Goal: Communication & Community: Share content

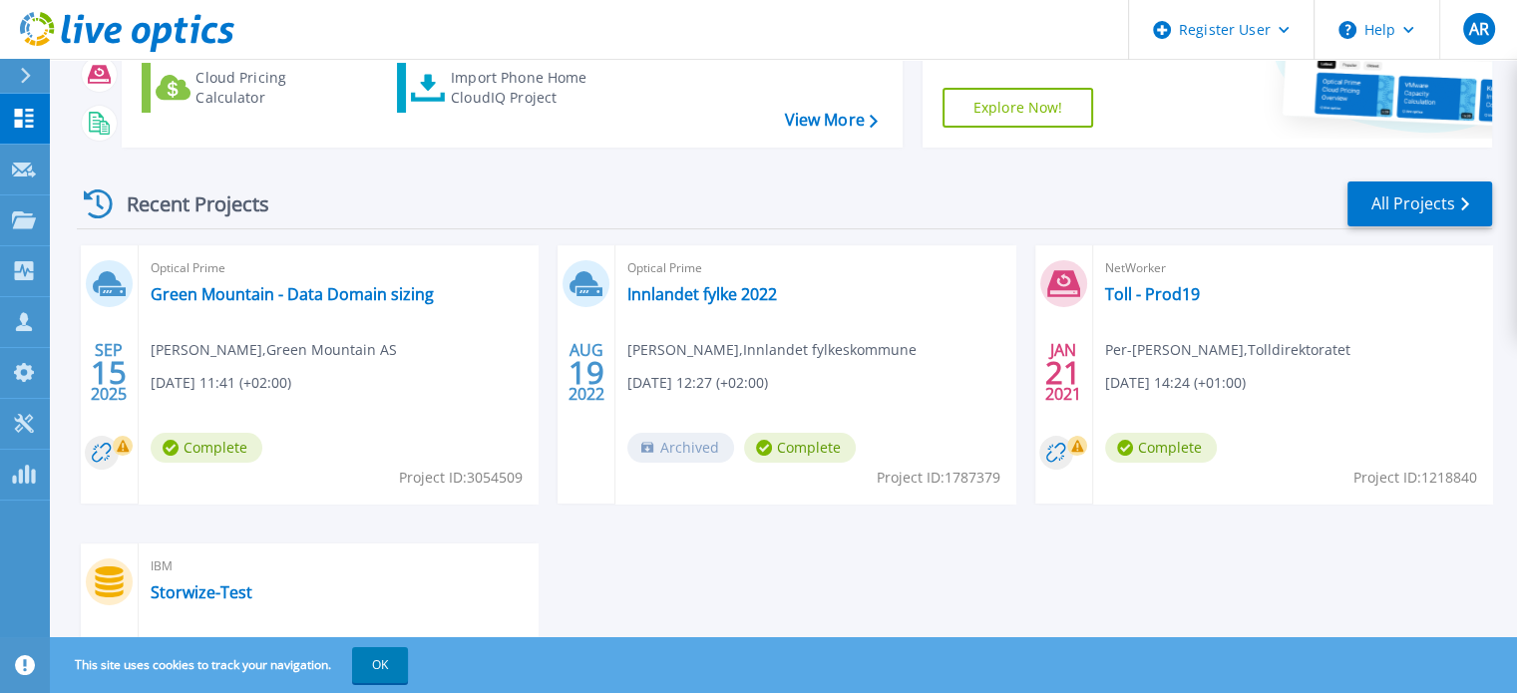
scroll to position [299, 0]
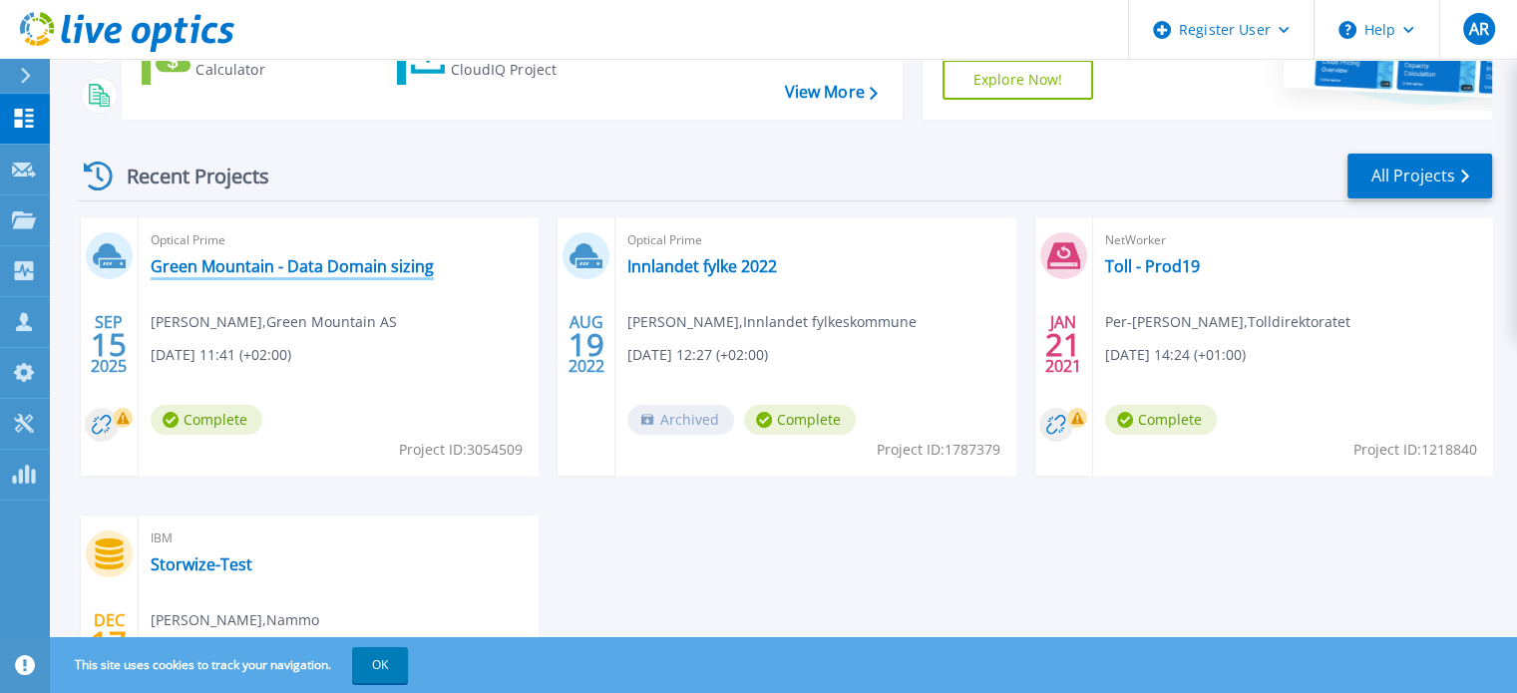
click at [283, 264] on link "Green Mountain - Data Domain sizing" at bounding box center [292, 266] width 283 height 20
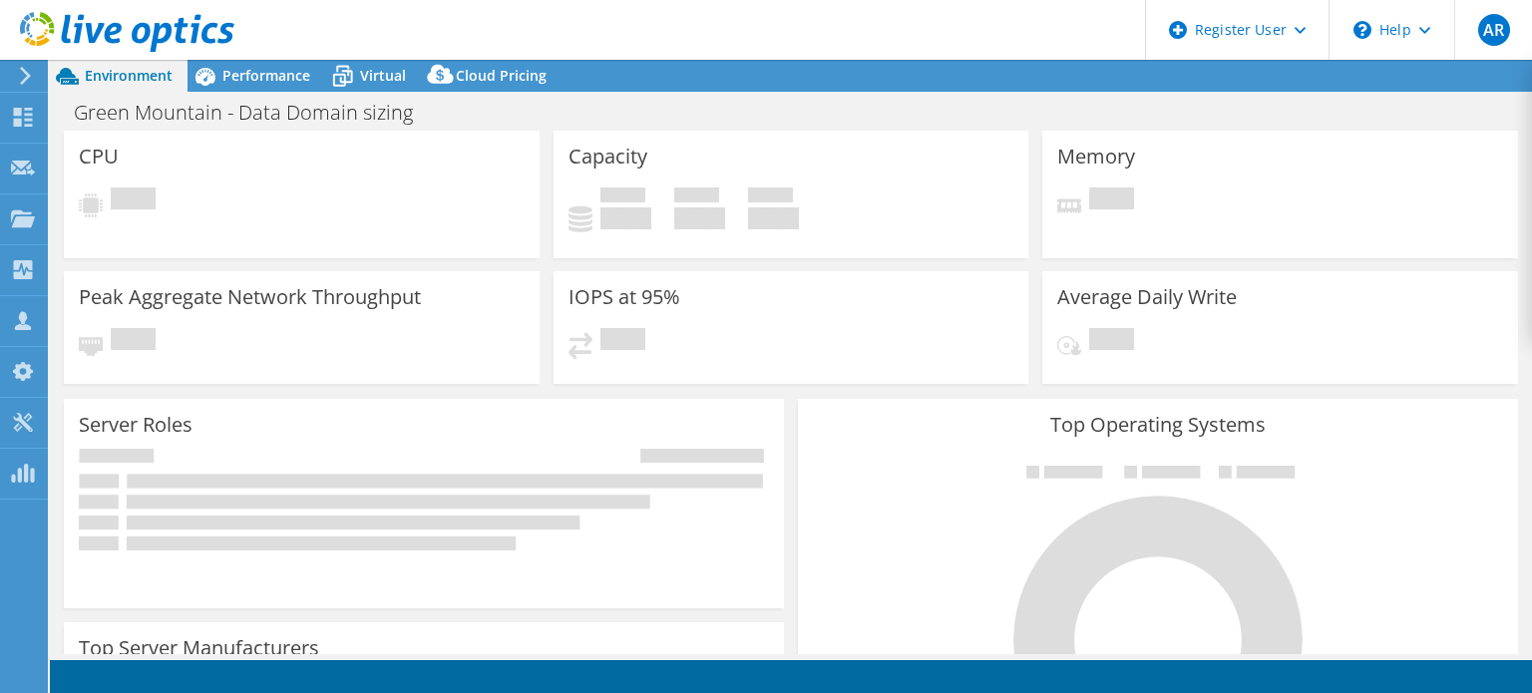
select select "EULondon"
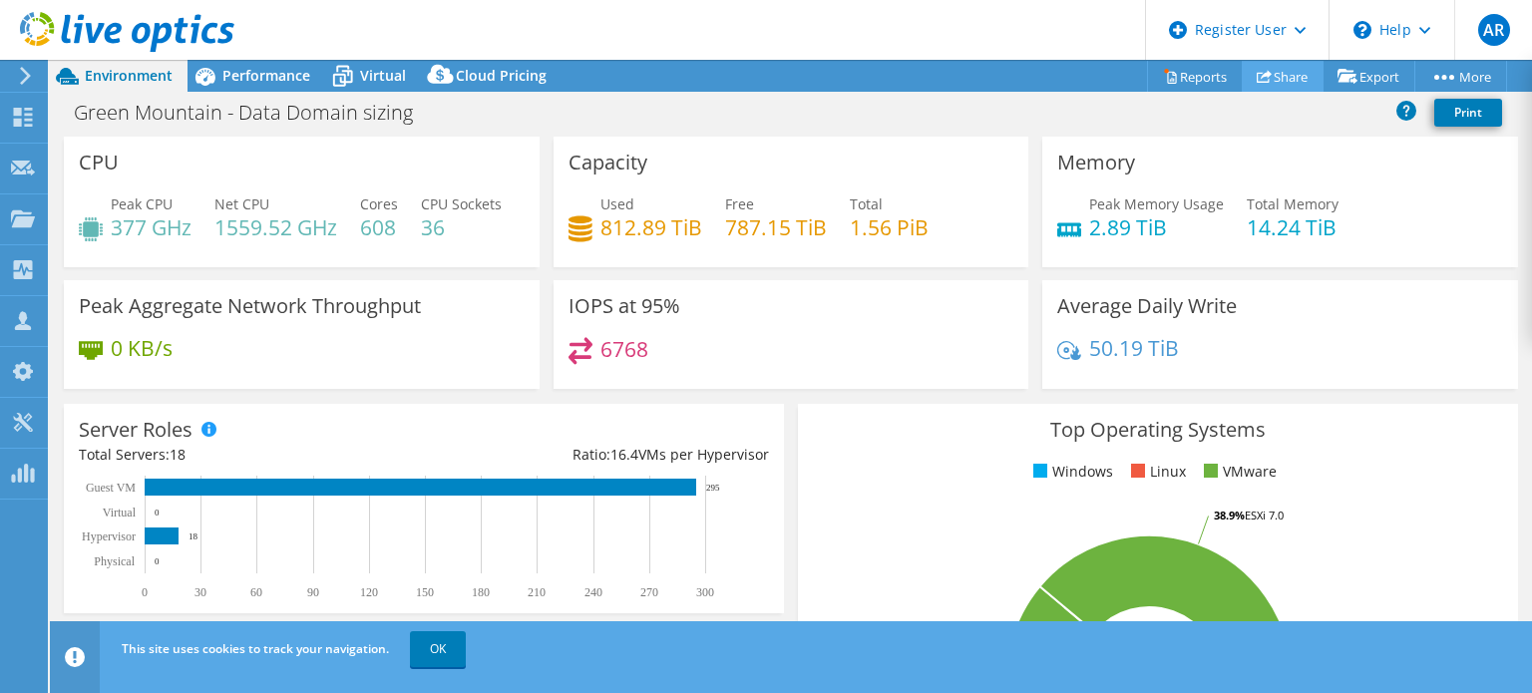
click at [1280, 79] on link "Share" at bounding box center [1283, 76] width 82 height 31
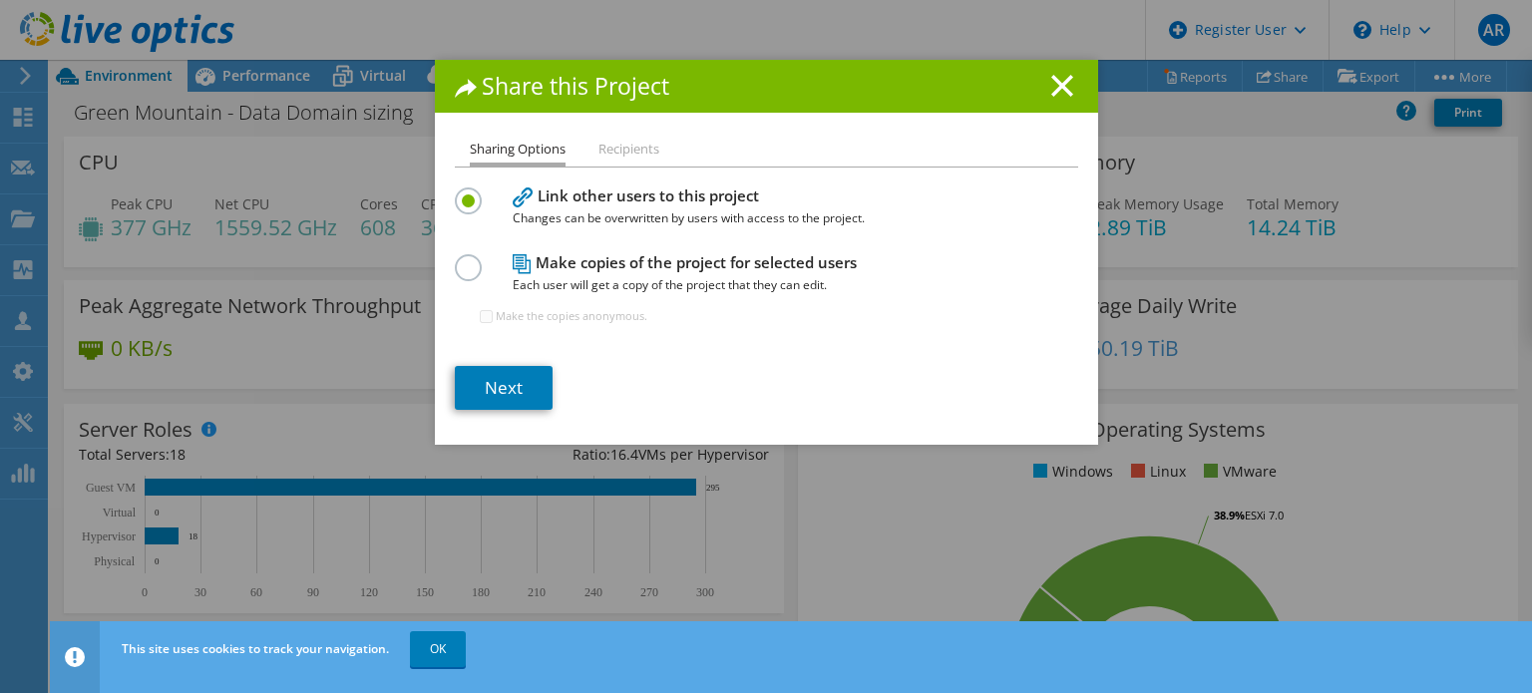
click at [621, 149] on li "Recipients" at bounding box center [628, 150] width 61 height 25
click at [486, 398] on link "Next" at bounding box center [504, 388] width 98 height 44
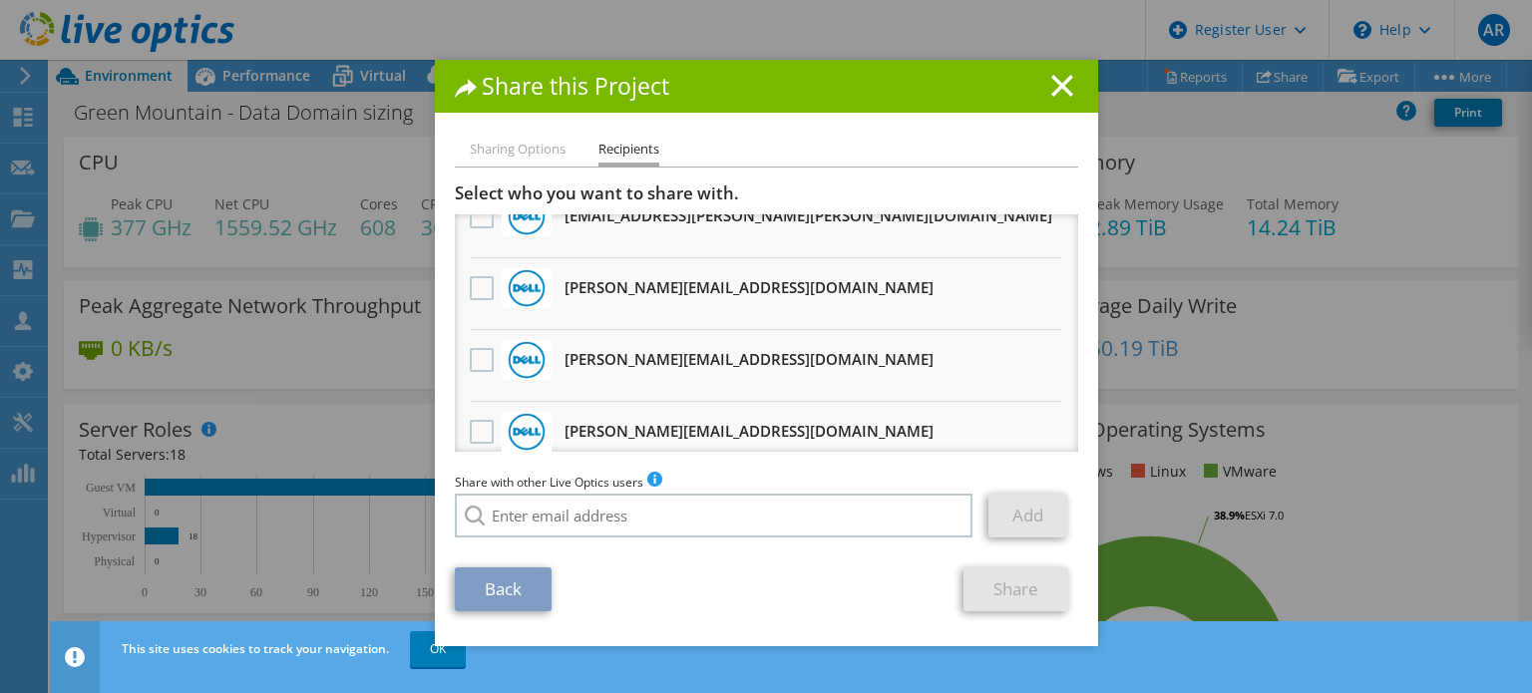
scroll to position [117, 0]
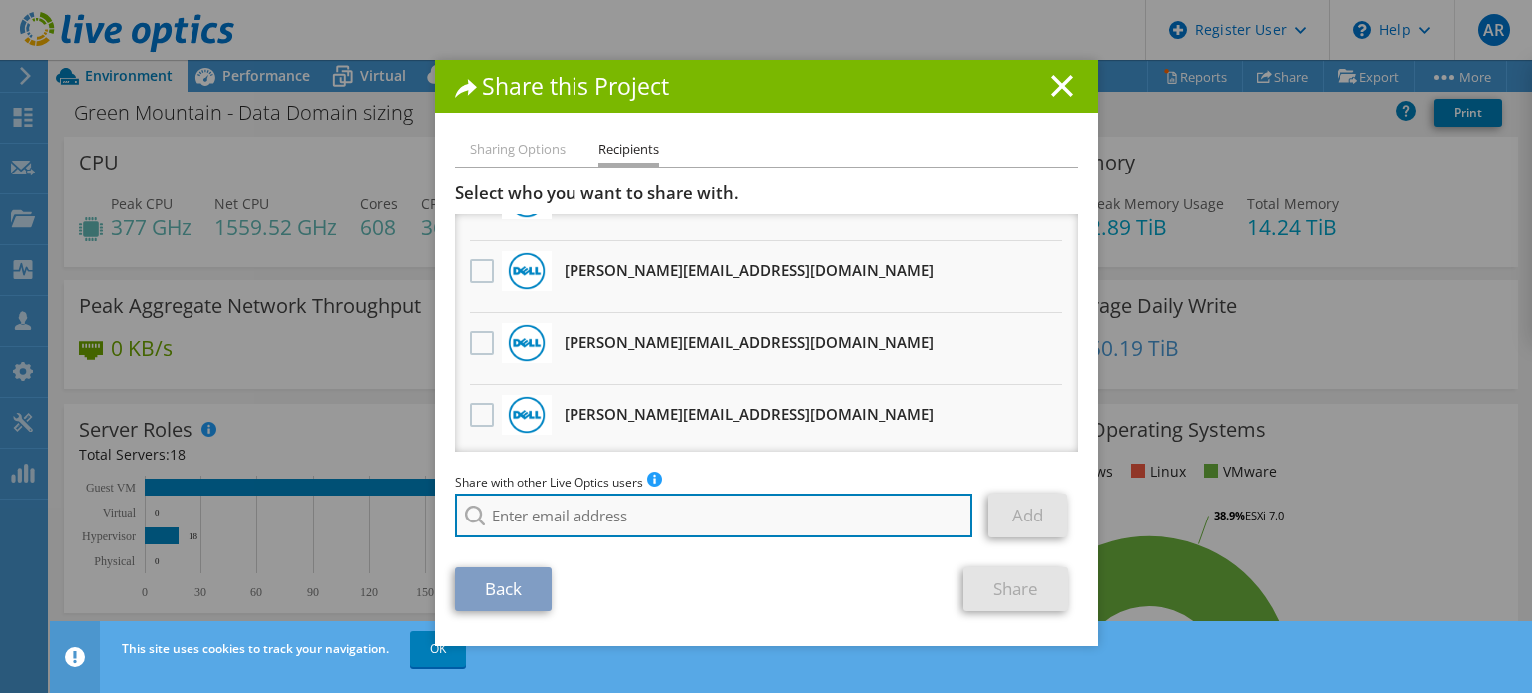
click at [576, 521] on input "search" at bounding box center [714, 516] width 519 height 44
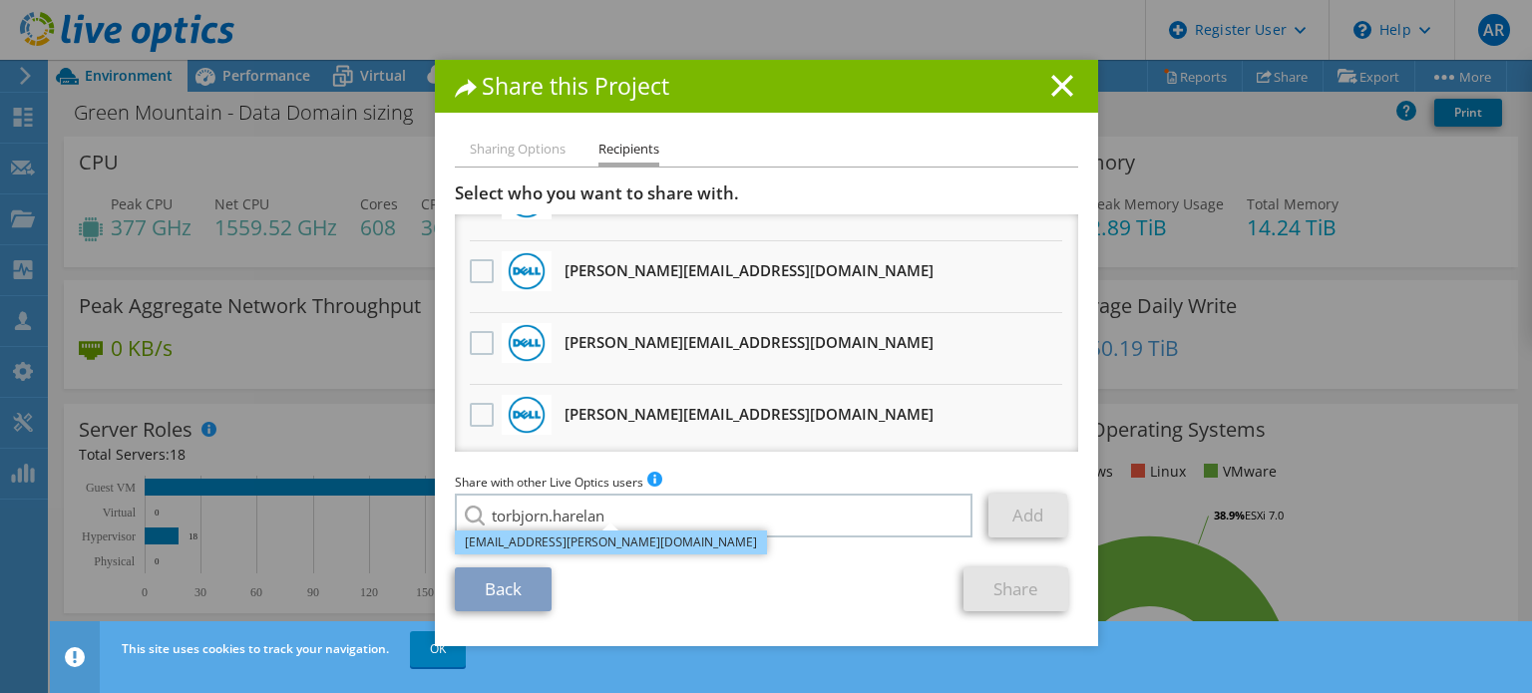
click at [535, 550] on li "[EMAIL_ADDRESS][PERSON_NAME][DOMAIN_NAME]" at bounding box center [611, 543] width 312 height 24
type input "[EMAIL_ADDRESS][PERSON_NAME][DOMAIN_NAME]"
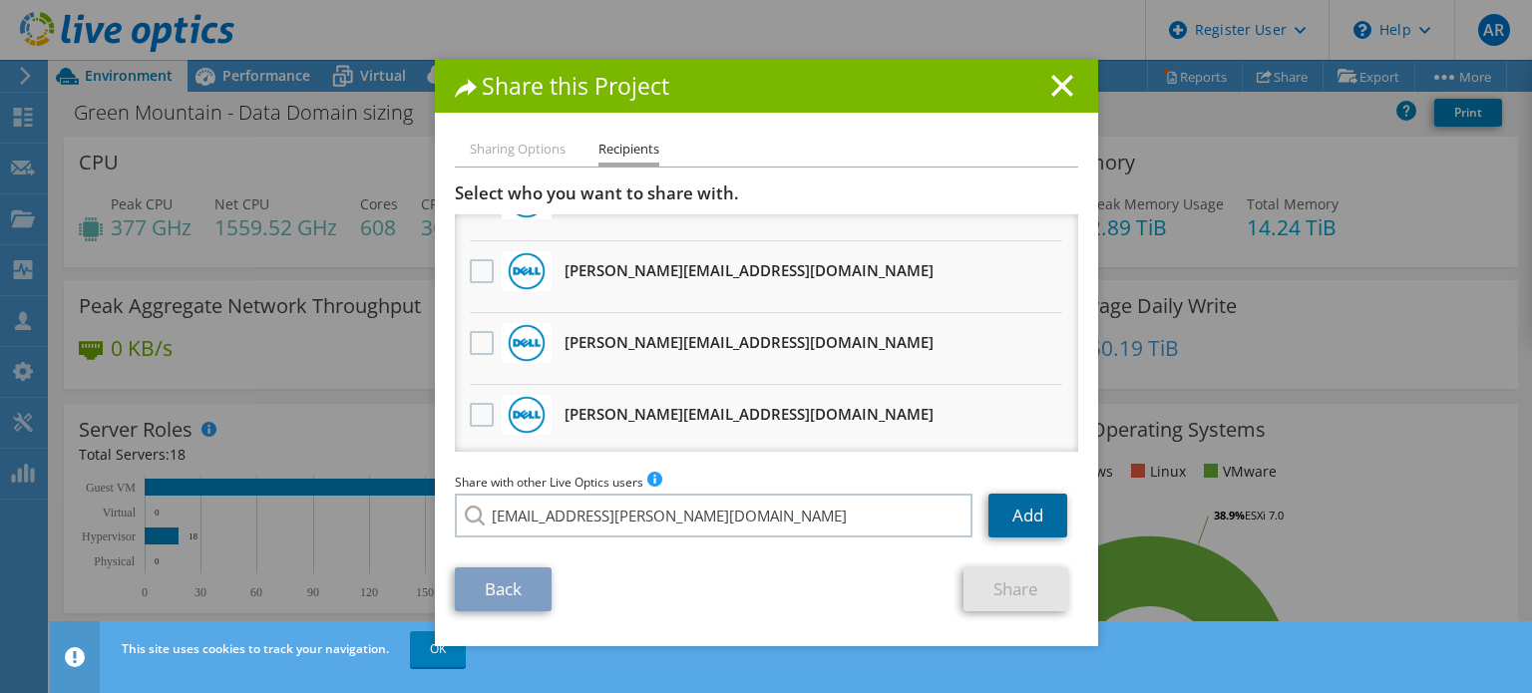
click at [1028, 524] on link "Add" at bounding box center [1027, 516] width 79 height 44
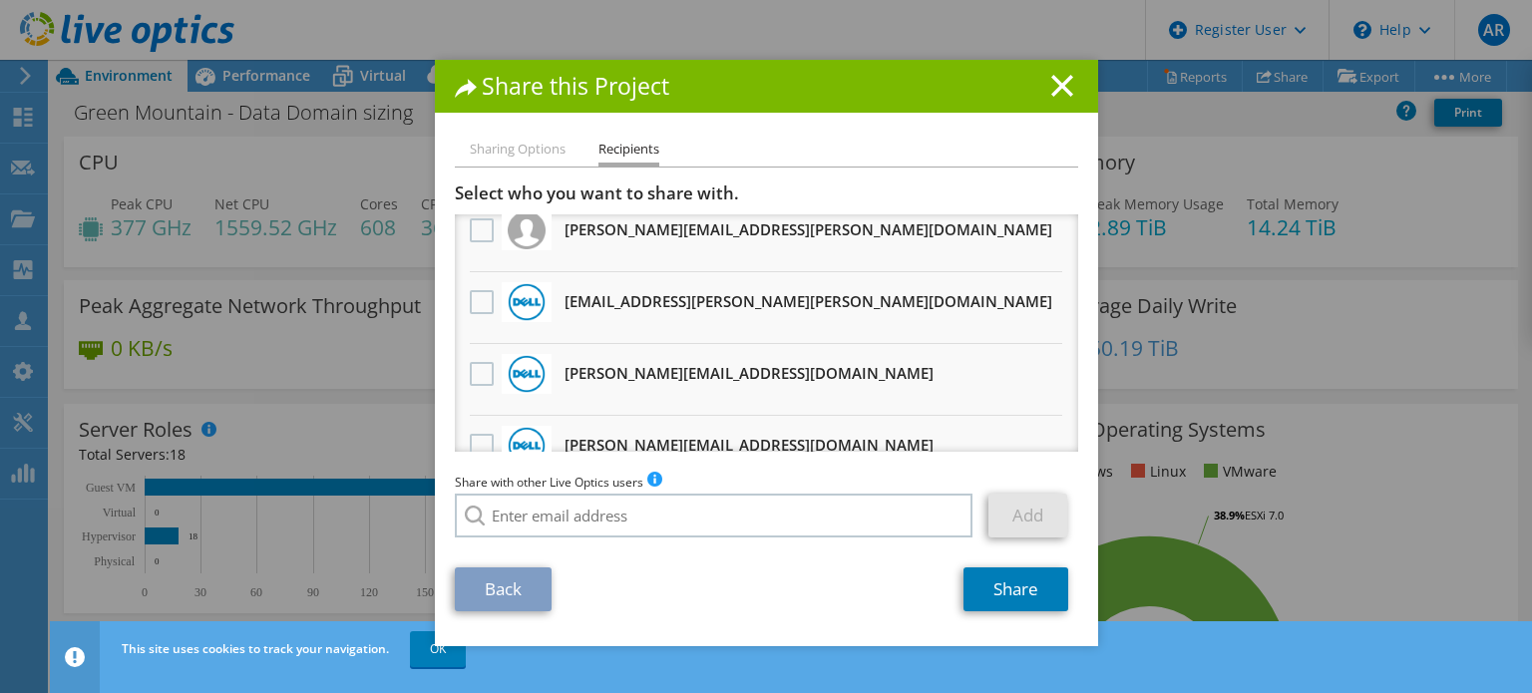
scroll to position [187, 0]
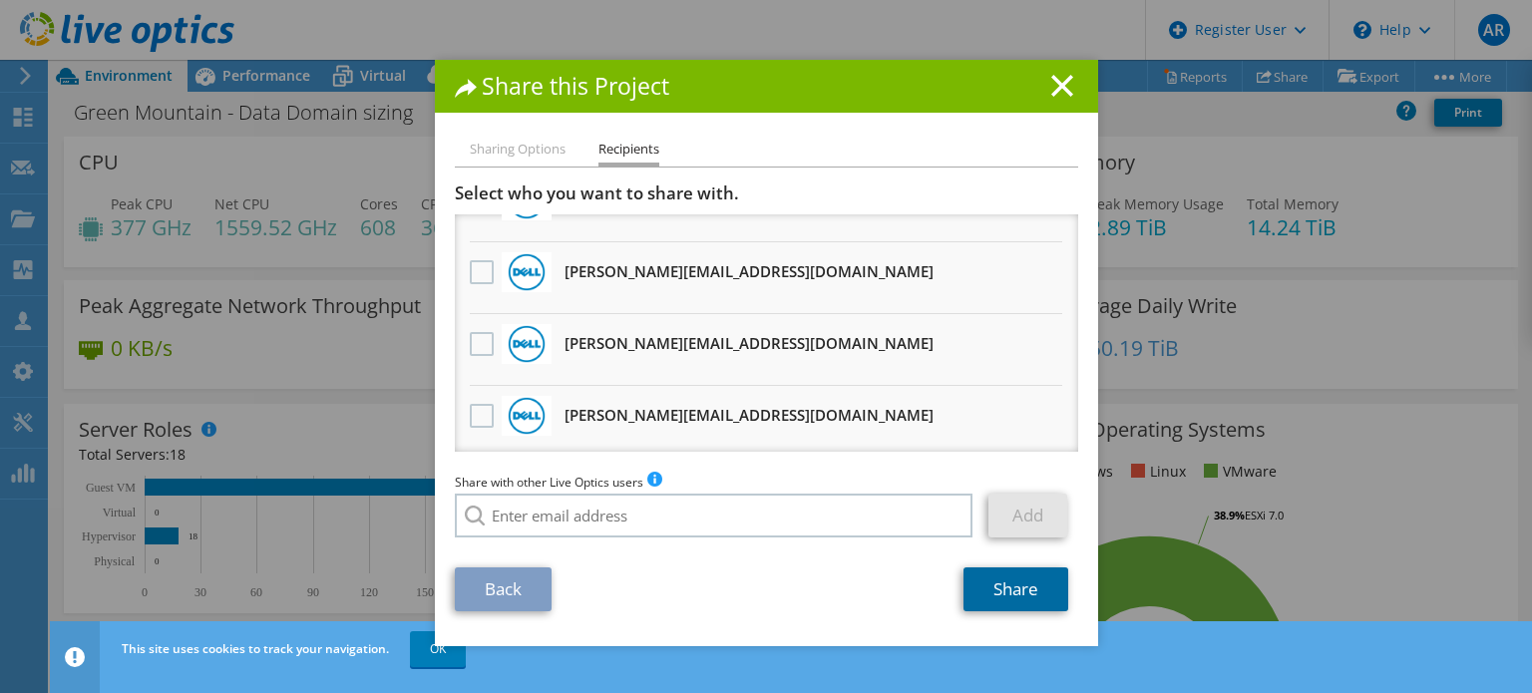
click at [1015, 601] on link "Share" at bounding box center [1015, 589] width 105 height 44
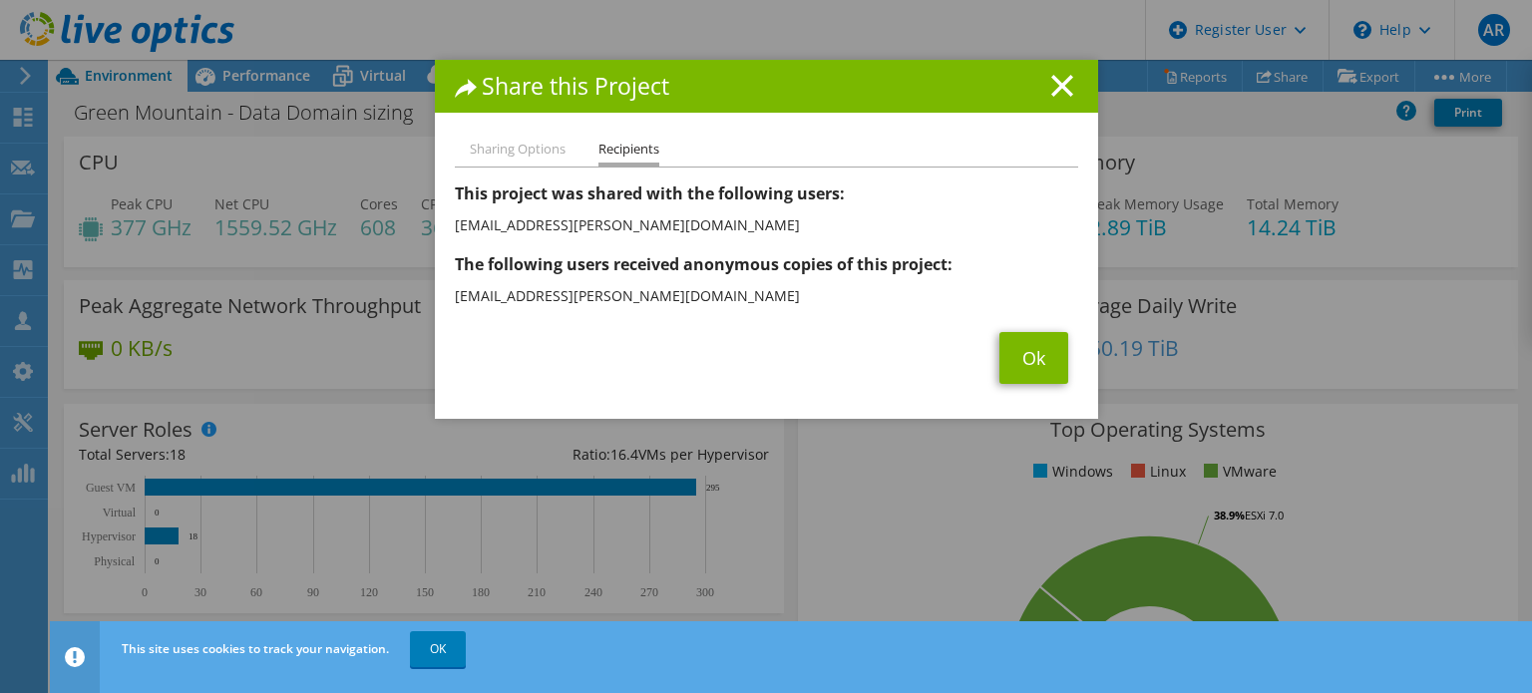
drag, startPoint x: 1045, startPoint y: 90, endPoint x: 1034, endPoint y: 67, distance: 25.4
click at [1051, 90] on icon at bounding box center [1062, 86] width 22 height 22
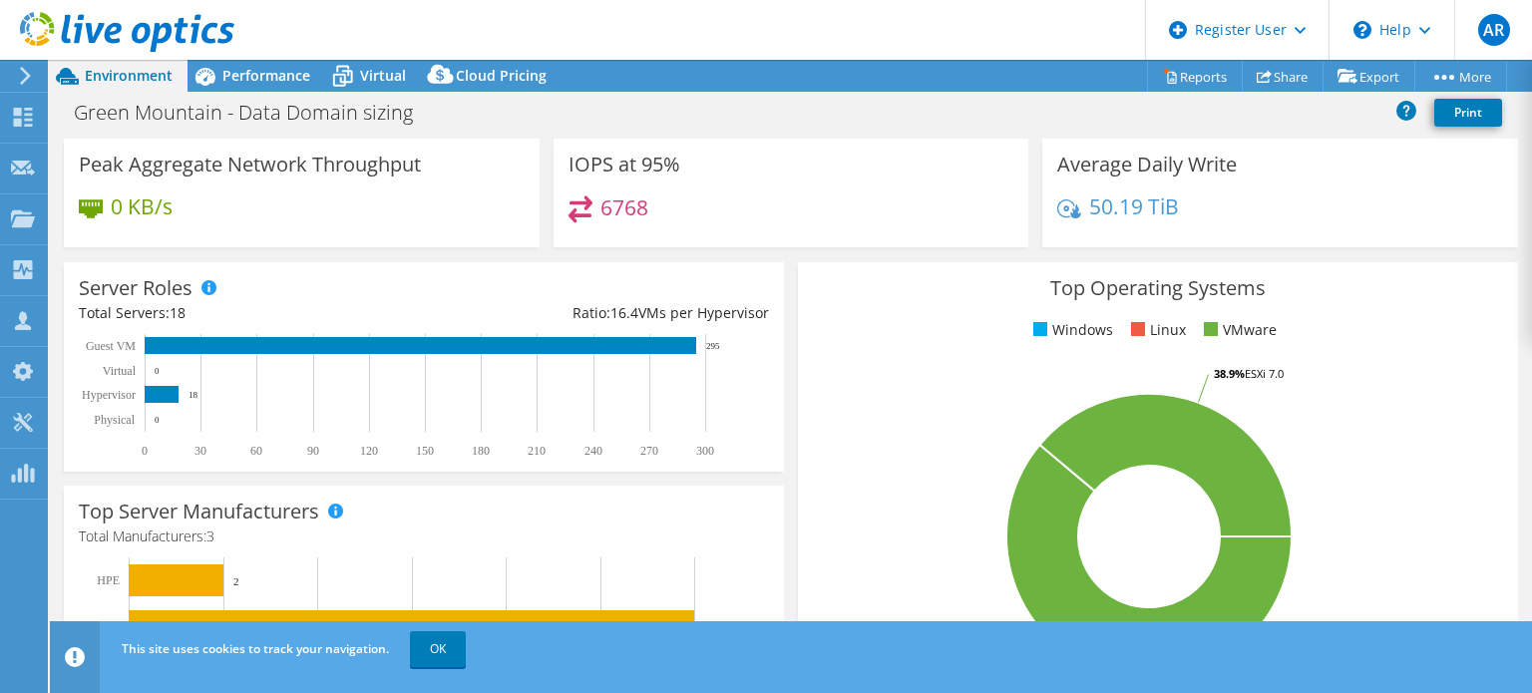
scroll to position [0, 0]
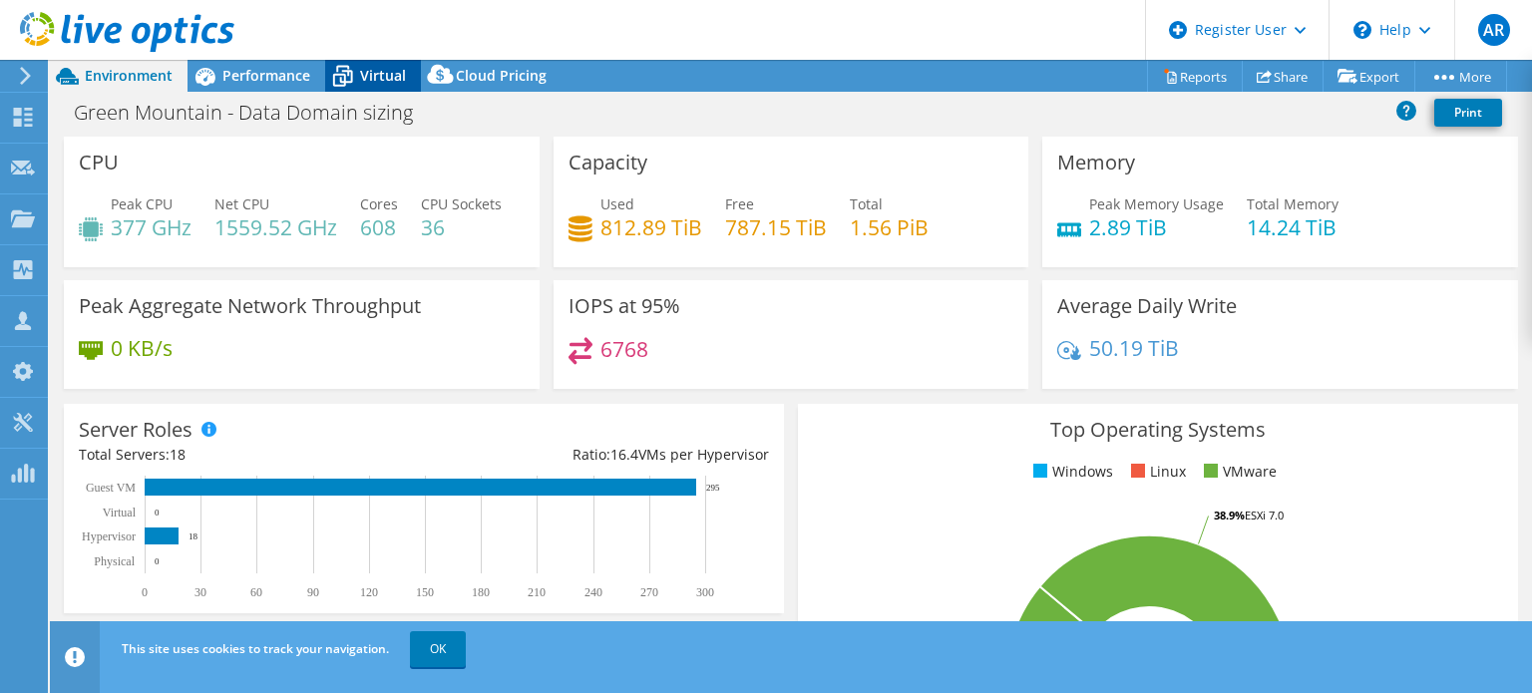
click at [366, 74] on span "Virtual" at bounding box center [383, 75] width 46 height 19
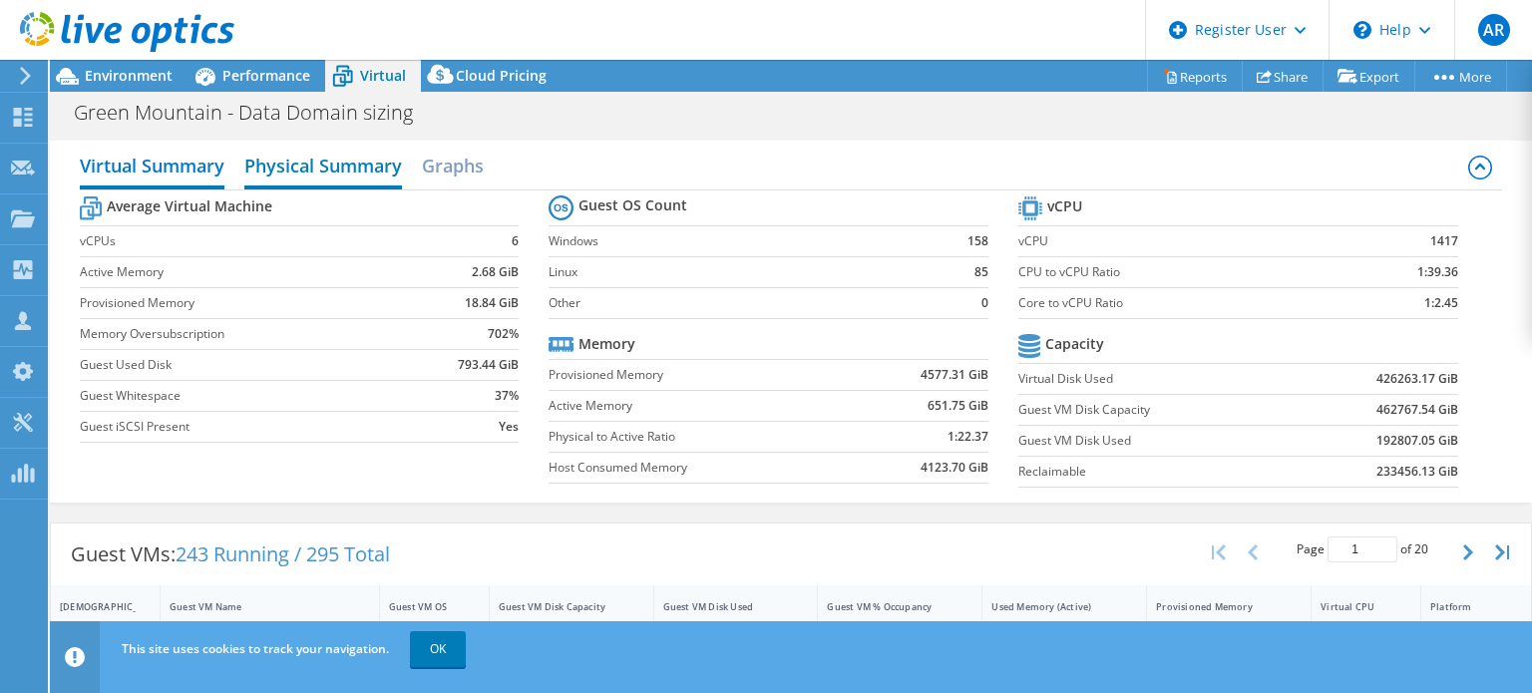
click at [336, 165] on h2 "Physical Summary" at bounding box center [323, 168] width 158 height 44
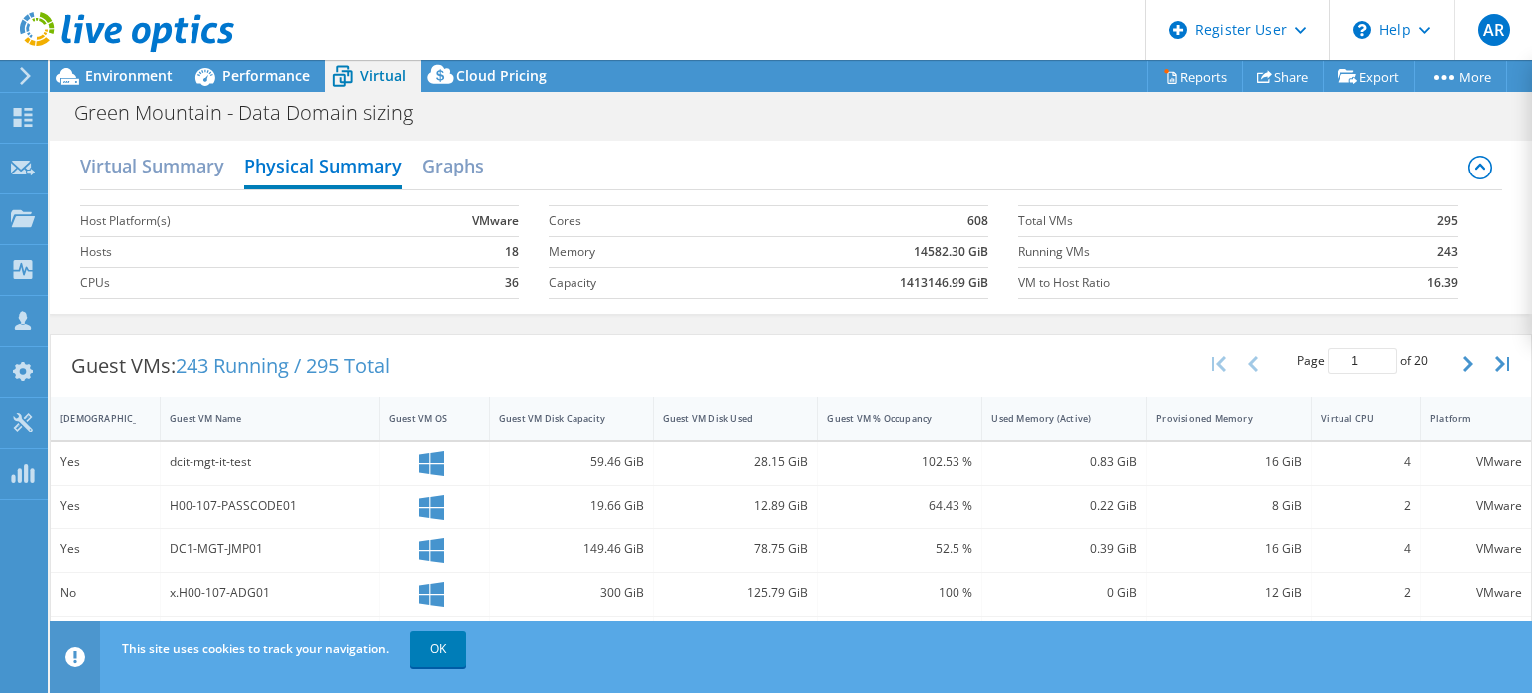
scroll to position [399, 0]
click at [508, 71] on span "Cloud Pricing" at bounding box center [501, 75] width 91 height 19
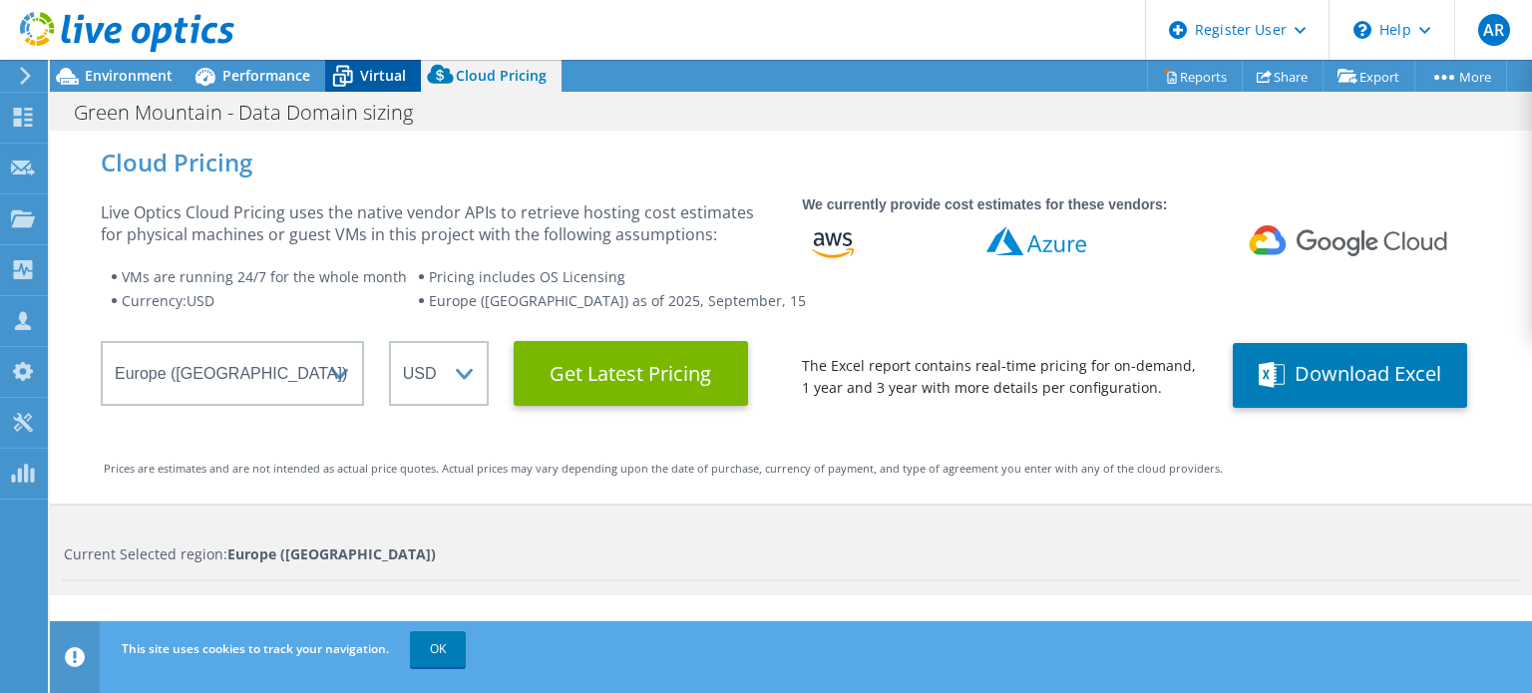
click at [369, 68] on span "Virtual" at bounding box center [383, 75] width 46 height 19
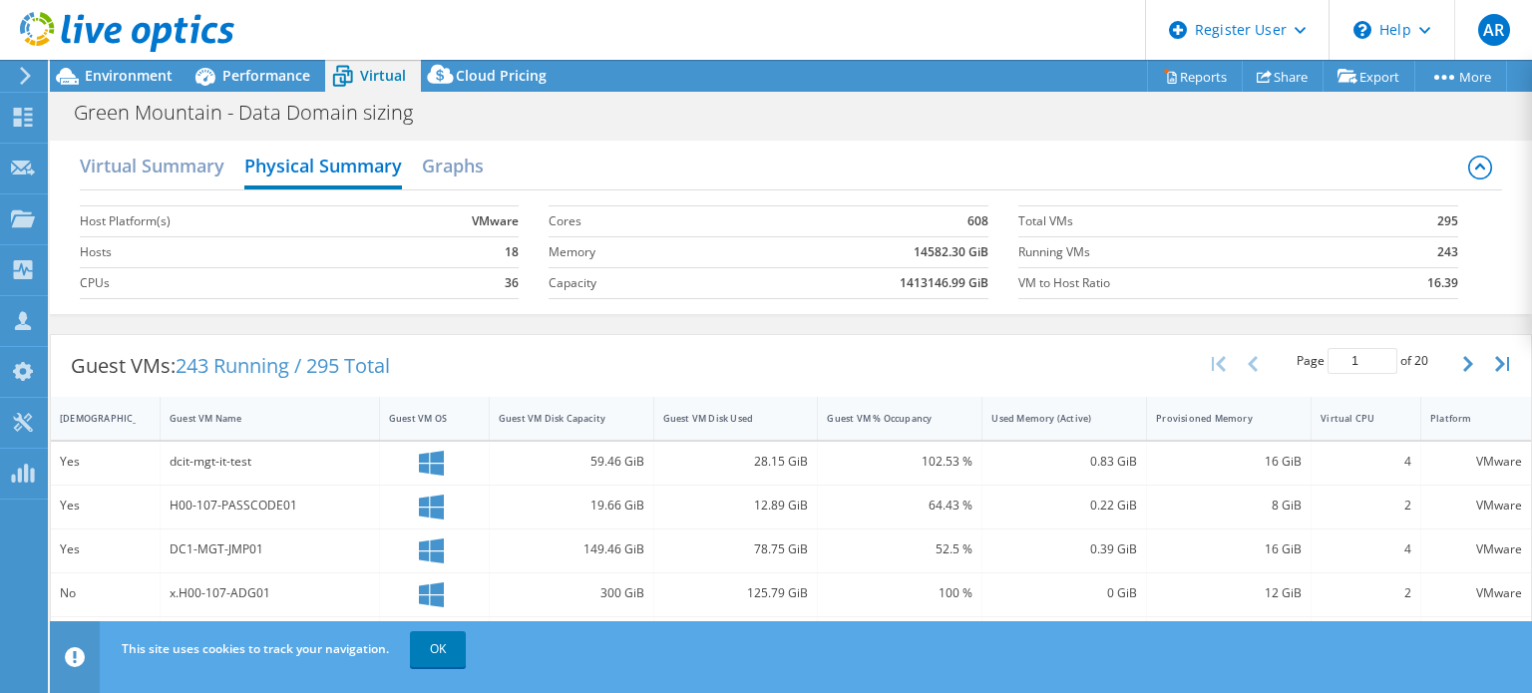
scroll to position [798, 0]
click at [439, 650] on link "OK" at bounding box center [438, 649] width 56 height 36
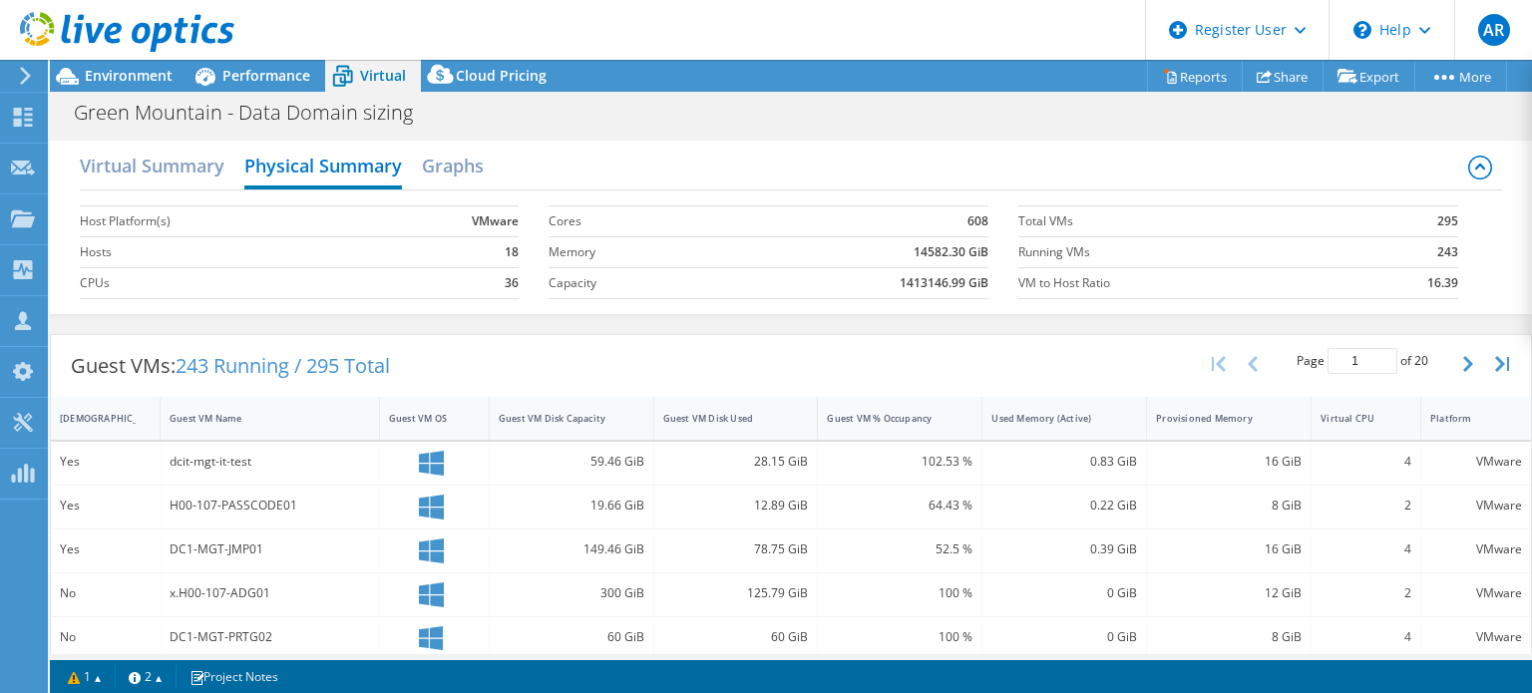
scroll to position [523, 0]
click at [166, 163] on h2 "Virtual Summary" at bounding box center [152, 168] width 145 height 44
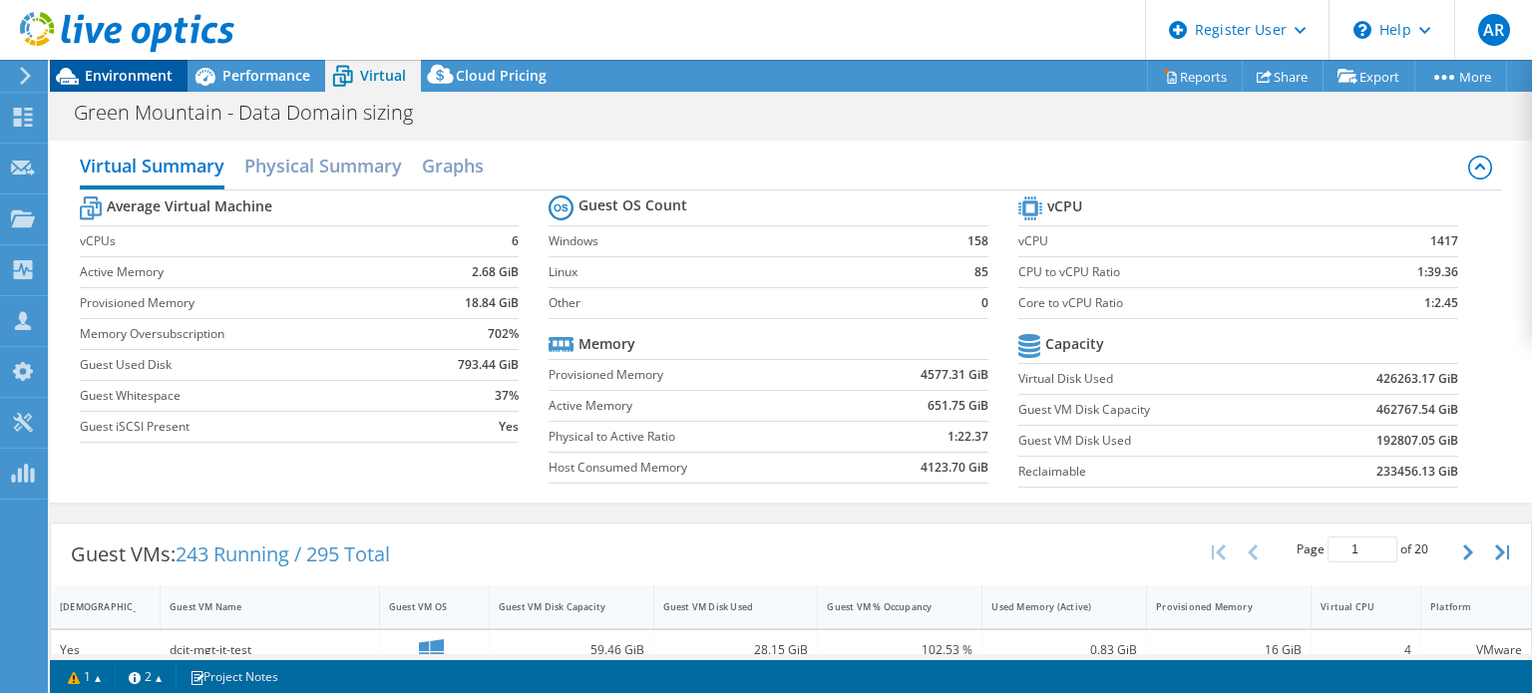
click at [124, 71] on span "Environment" at bounding box center [129, 75] width 88 height 19
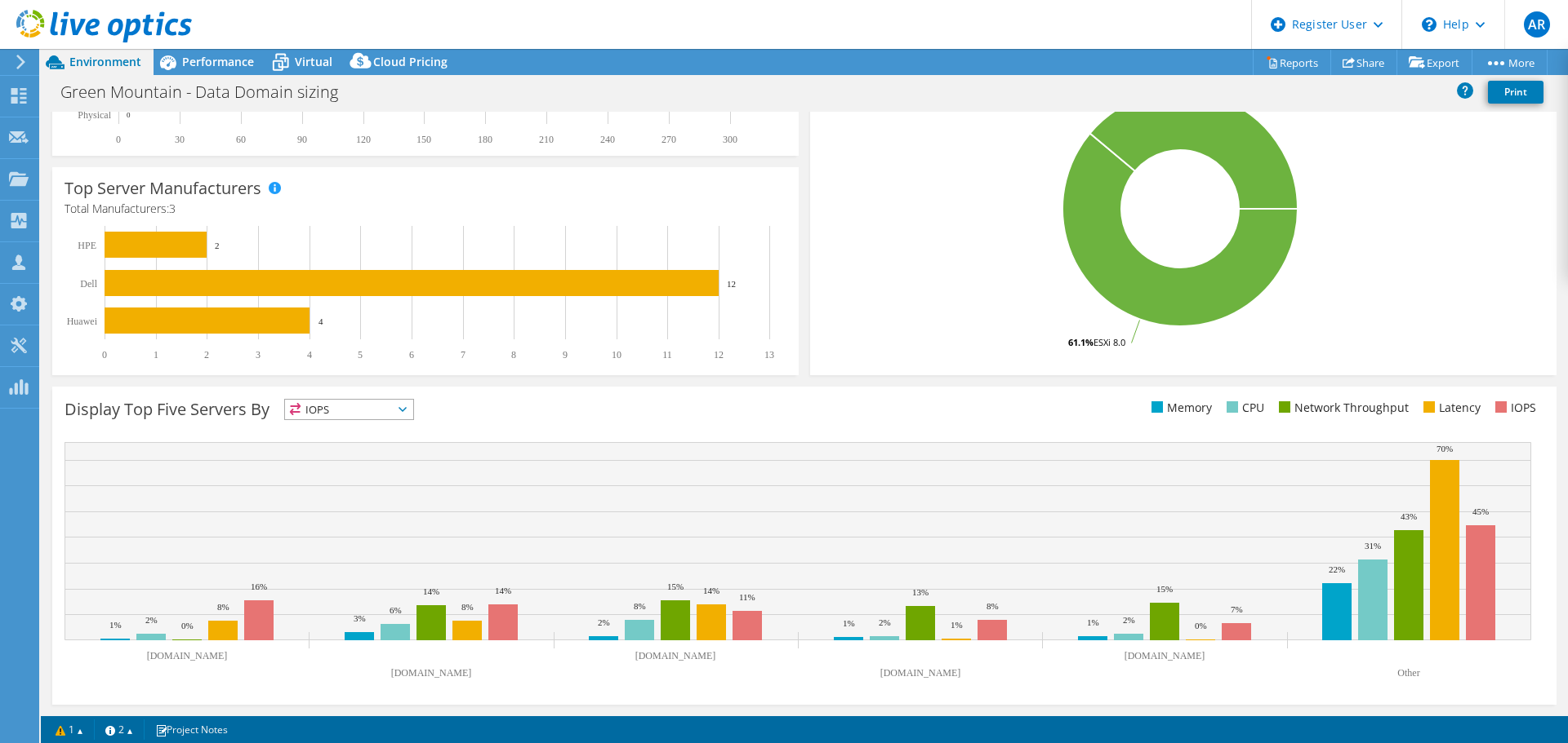
scroll to position [0, 0]
